Goal: Task Accomplishment & Management: Manage account settings

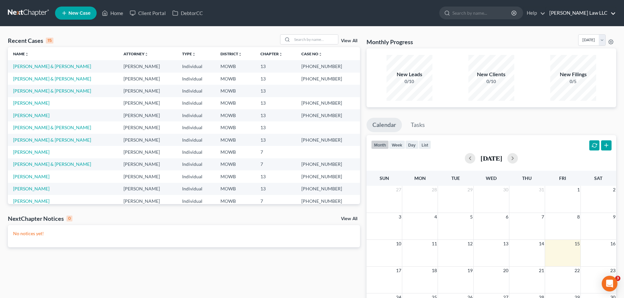
click at [576, 12] on link "[PERSON_NAME] Law LLC" at bounding box center [581, 13] width 70 height 12
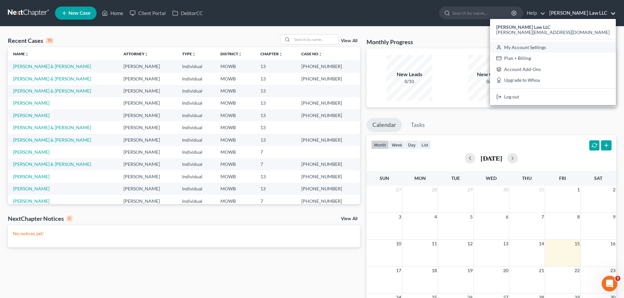
click at [572, 48] on link "My Account Settings" at bounding box center [553, 47] width 126 height 11
select select "23"
select select "26"
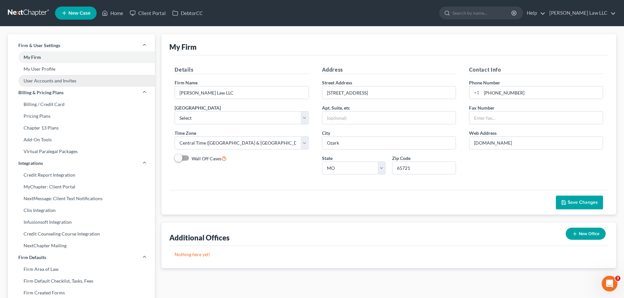
click at [43, 84] on link "User Accounts and Invites" at bounding box center [81, 81] width 147 height 12
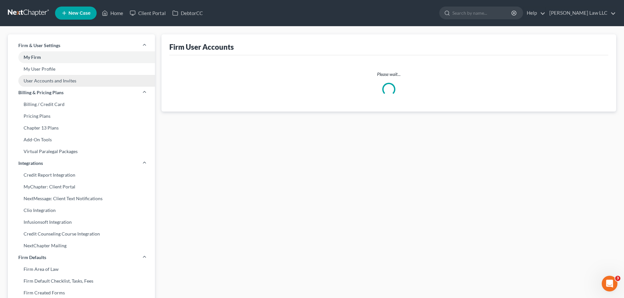
select select "0"
select select "1"
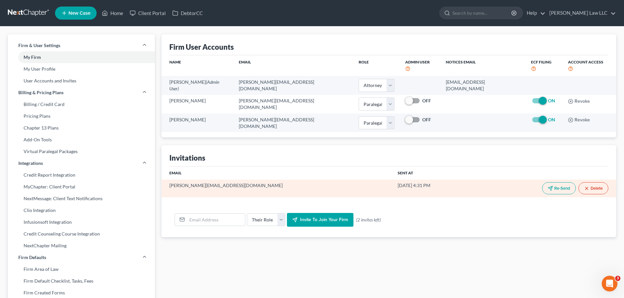
click at [589, 185] on button "Delete" at bounding box center [593, 188] width 30 height 12
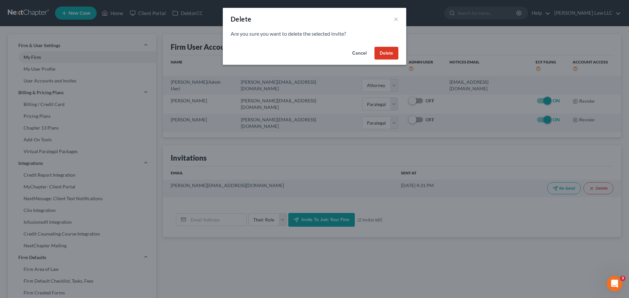
click at [393, 54] on button "Delete" at bounding box center [386, 53] width 24 height 13
